Goal: Book appointment/travel/reservation

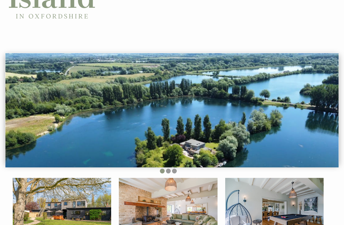
scroll to position [53, 0]
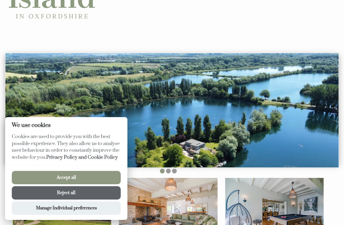
click at [60, 184] on button "Accept all" at bounding box center [66, 177] width 109 height 13
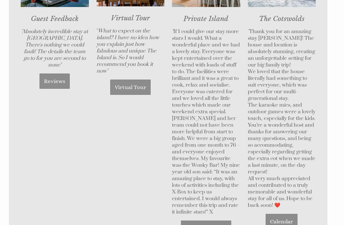
scroll to position [466, 0]
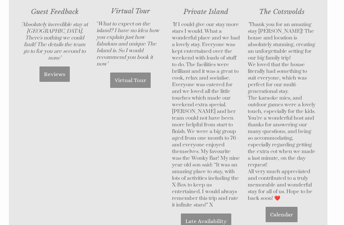
click at [204, 222] on link "Late Availability" at bounding box center [206, 221] width 50 height 15
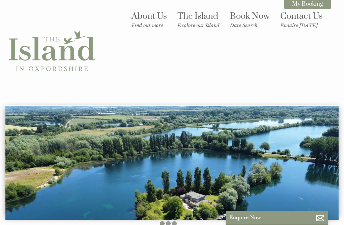
click at [191, 23] on small "Explore our Island" at bounding box center [198, 25] width 42 height 6
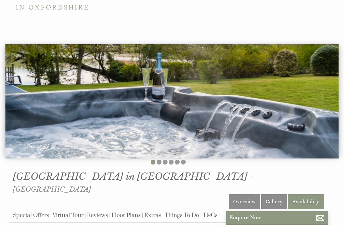
scroll to position [61, 0]
click at [280, 194] on link "Gallery" at bounding box center [274, 201] width 26 height 15
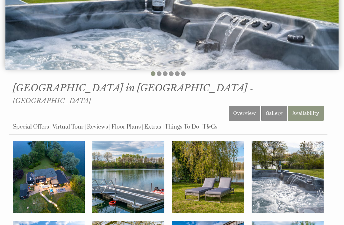
scroll to position [150, 0]
click at [38, 163] on img at bounding box center [49, 177] width 72 height 72
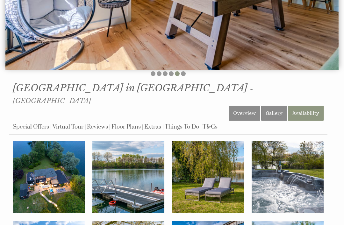
scroll to position [0, 0]
